Goal: Task Accomplishment & Management: Complete application form

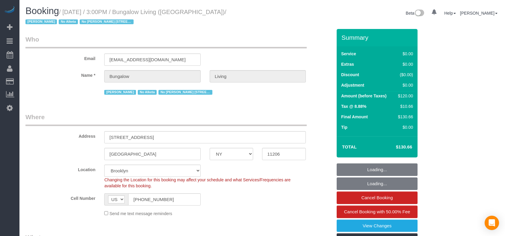
select select "NY"
select select "number:89"
select select "number:90"
select select "number:15"
select select "number:7"
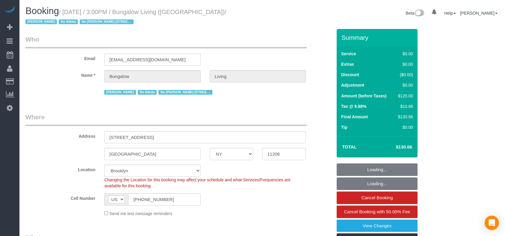
select select "number:21"
select select "spot1"
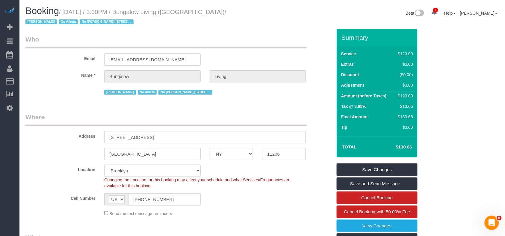
drag, startPoint x: 150, startPoint y: 139, endPoint x: 108, endPoint y: 139, distance: 42.2
click at [108, 139] on input "256 Melrose St, 2" at bounding box center [204, 137] width 201 height 12
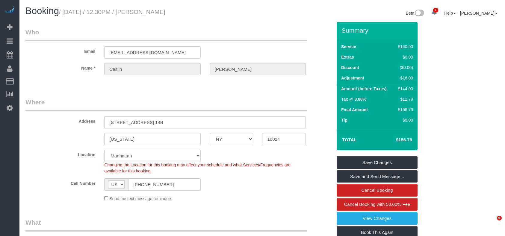
select select "NY"
select select "number:58"
select select "number:76"
select select "number:15"
select select "number:5"
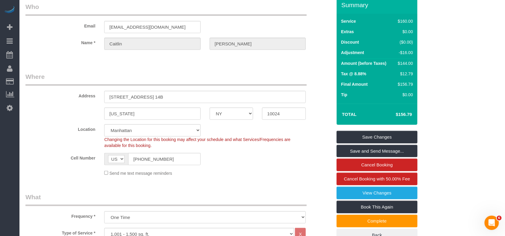
scroll to position [40, 0]
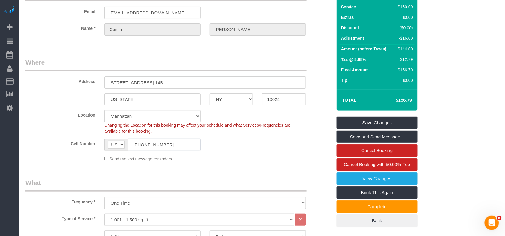
click at [154, 145] on input "(914) 557-8624" at bounding box center [164, 145] width 72 height 12
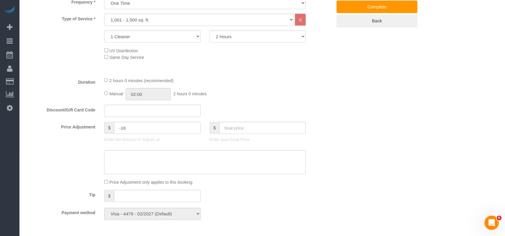
scroll to position [194, 0]
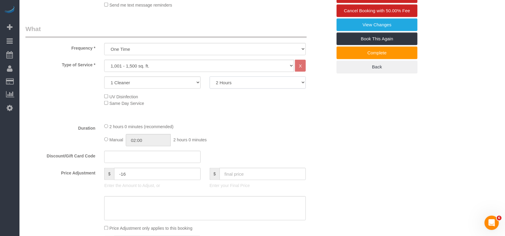
click at [215, 84] on select "2 Hours 2.5 Hours 3 Hours 3.5 Hours 4 Hours 4.5 Hours 5 Hours 5.5 Hours 6 Hours…" at bounding box center [258, 83] width 96 height 12
select select "150"
click at [210, 77] on select "2 Hours 2.5 Hours 3 Hours 3.5 Hours 4 Hours 4.5 Hours 5 Hours 5.5 Hours 6 Hours…" at bounding box center [258, 83] width 96 height 12
click at [191, 101] on div "UV Disinfection Same Day Service" at bounding box center [218, 99] width 236 height 13
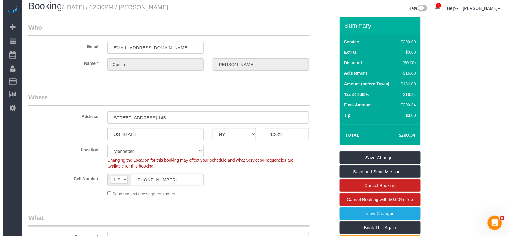
scroll to position [0, 0]
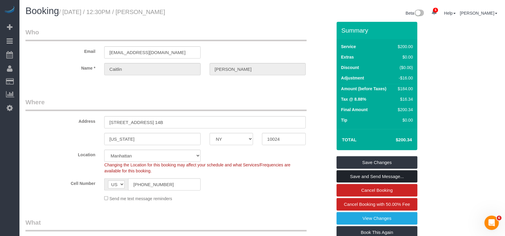
click at [368, 177] on link "Save and Send Message..." at bounding box center [376, 177] width 81 height 13
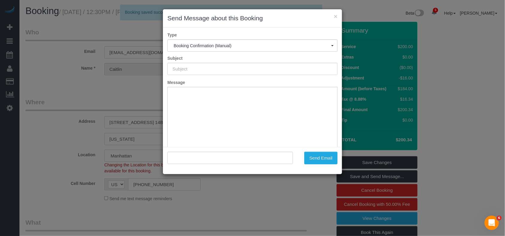
type input "Cleaning Confirmed for 08/29/2025 at 12:30pm"
type input ""Caitlin Baker" <caitlinfbaker@gmail.com>"
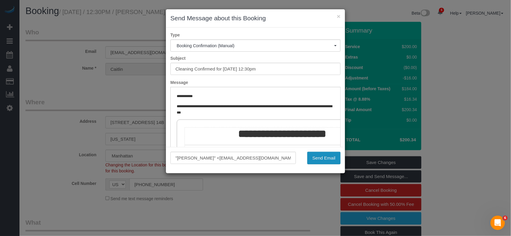
click at [334, 157] on button "Send Email" at bounding box center [323, 158] width 33 height 13
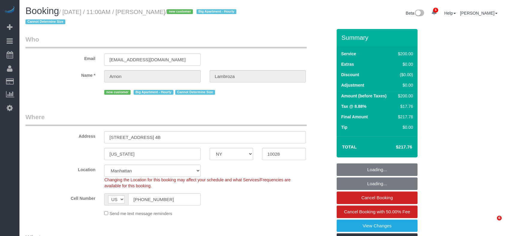
select select "NY"
select select "150"
select select "spot1"
select select "number:59"
select select "number:90"
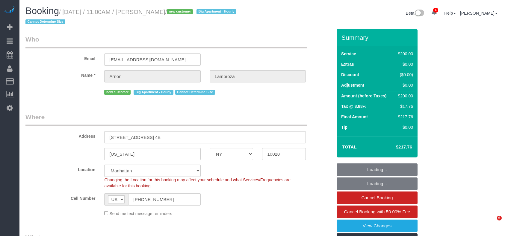
select select "number:15"
select select "number:6"
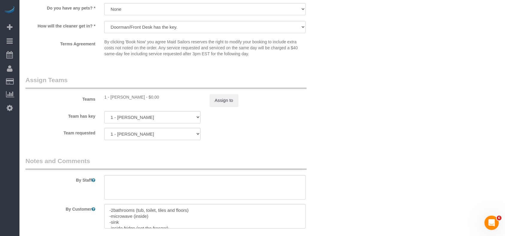
scroll to position [519, 0]
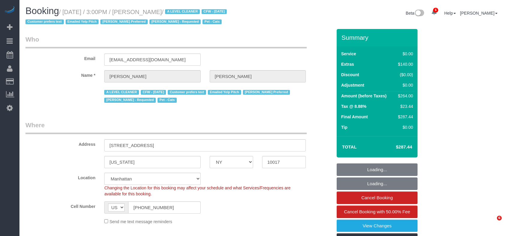
select select "NY"
select select "1"
select select "2"
select select "spot1"
select select "number:59"
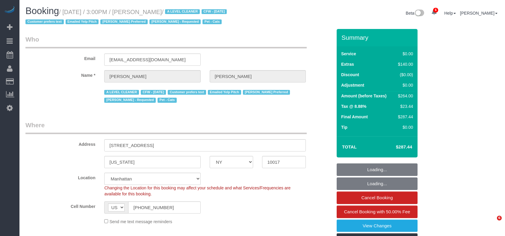
select select "number:75"
select select "number:14"
select select "number:6"
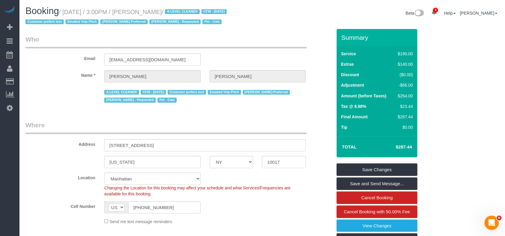
drag, startPoint x: 176, startPoint y: 13, endPoint x: 63, endPoint y: 12, distance: 112.5
click at [63, 12] on small "/ [DATE] / 3:00PM / [PERSON_NAME] / A LEVEL CLEANER CFW - [DATE] Customer prefe…" at bounding box center [126, 17] width 203 height 17
copy small "[DATE] / 3:00PM / [PERSON_NAME]"
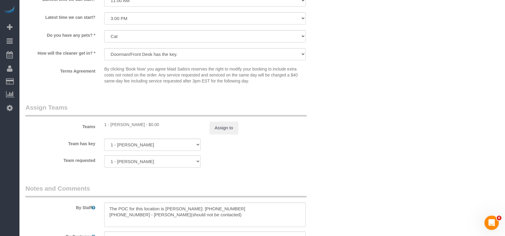
scroll to position [758, 0]
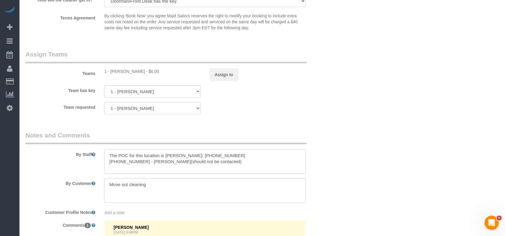
drag, startPoint x: 214, startPoint y: 156, endPoint x: 183, endPoint y: 156, distance: 30.2
click at [183, 156] on textarea at bounding box center [204, 162] width 201 height 25
